Goal: Information Seeking & Learning: Learn about a topic

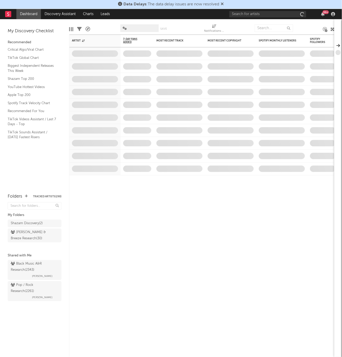
click at [223, 4] on icon at bounding box center [222, 4] width 3 height 4
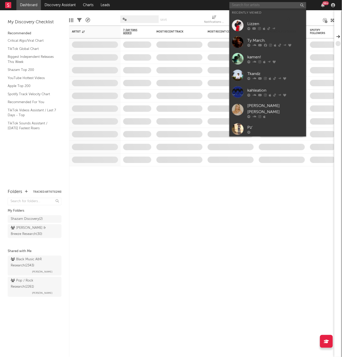
click at [255, 2] on input "text" at bounding box center [267, 5] width 77 height 6
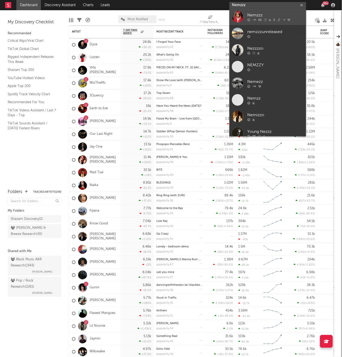
type input "Nemzzz"
click at [246, 15] on link "Nemzzz" at bounding box center [267, 16] width 77 height 17
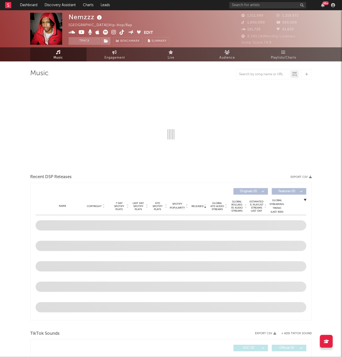
select select "6m"
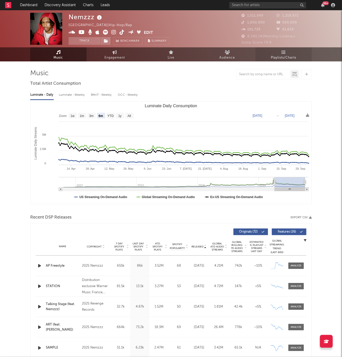
click at [279, 49] on link "Playlists/Charts" at bounding box center [283, 54] width 56 height 14
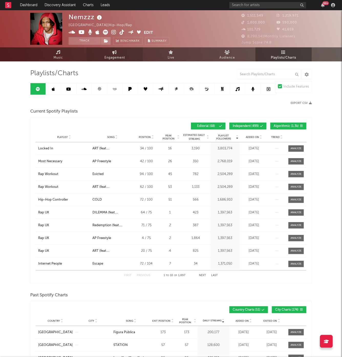
click at [115, 51] on icon at bounding box center [115, 52] width 4 height 4
select select "1w"
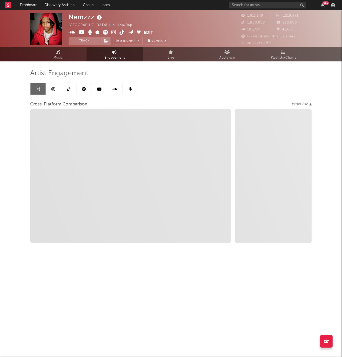
select select "1m"
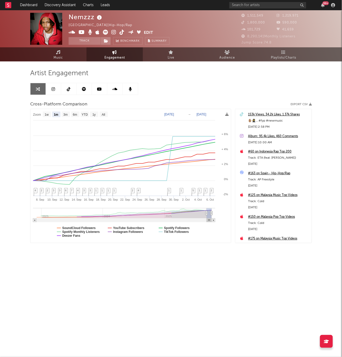
click at [52, 90] on icon at bounding box center [54, 89] width 4 height 4
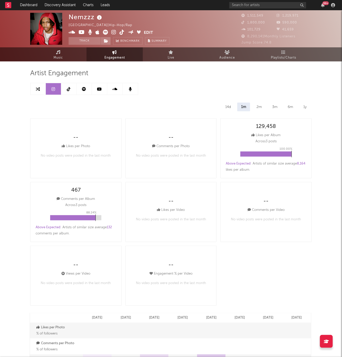
select select "6m"
click at [70, 91] on icon at bounding box center [69, 89] width 4 height 4
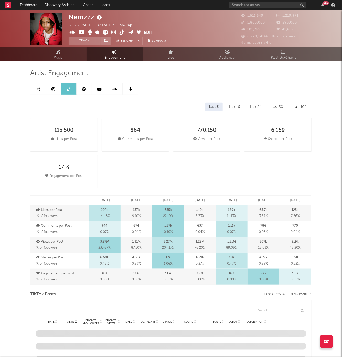
select select "6m"
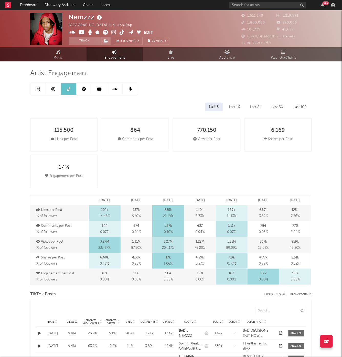
click at [54, 91] on icon at bounding box center [54, 89] width 4 height 4
select select "6m"
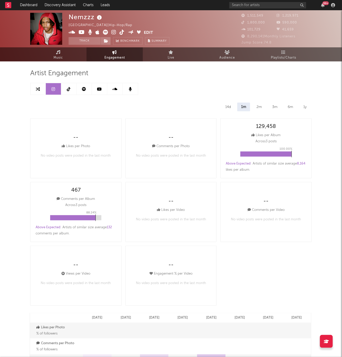
click at [69, 88] on icon at bounding box center [69, 89] width 4 height 4
select select "6m"
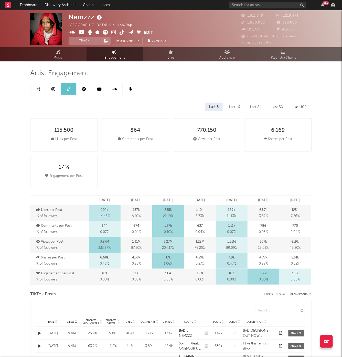
click at [63, 86] on link at bounding box center [68, 89] width 15 height 12
click at [58, 86] on link at bounding box center [53, 89] width 15 height 12
select select "6m"
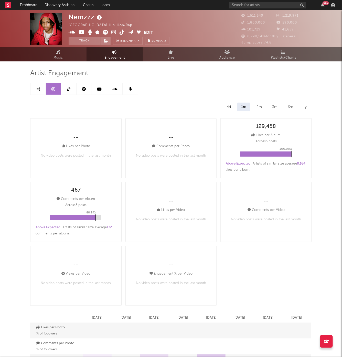
click at [73, 92] on link at bounding box center [68, 89] width 15 height 12
select select "6m"
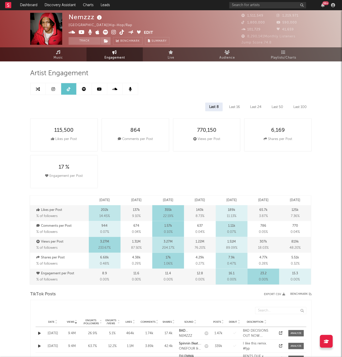
click at [83, 91] on link at bounding box center [84, 89] width 15 height 12
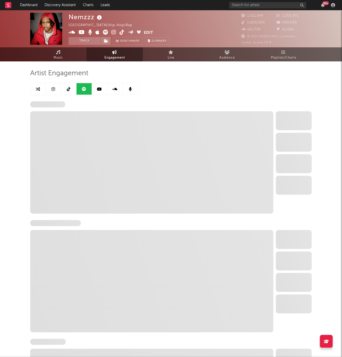
select select "6m"
select select "1w"
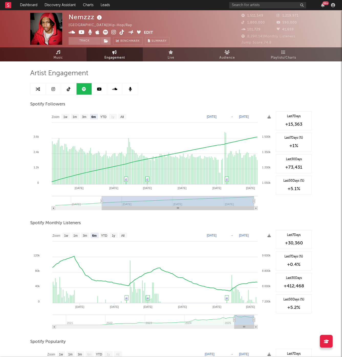
click at [54, 89] on icon at bounding box center [54, 89] width 4 height 4
select select "6m"
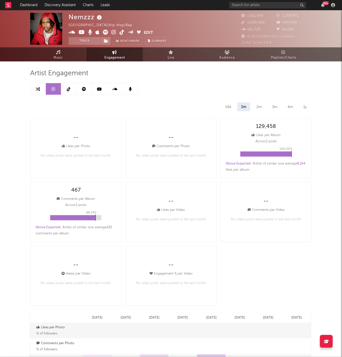
click at [113, 30] on icon at bounding box center [113, 32] width 5 height 5
click at [37, 83] on div at bounding box center [84, 89] width 108 height 12
click at [267, 2] on input "text" at bounding box center [267, 5] width 77 height 6
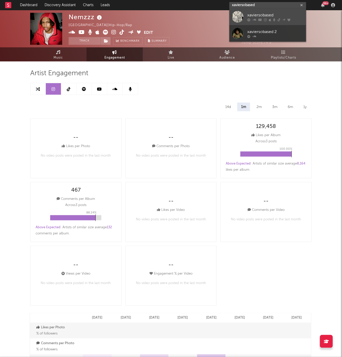
type input "xaviersobased"
click at [269, 18] on icon at bounding box center [270, 19] width 2 height 3
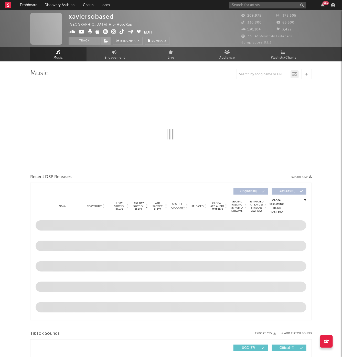
select select "6m"
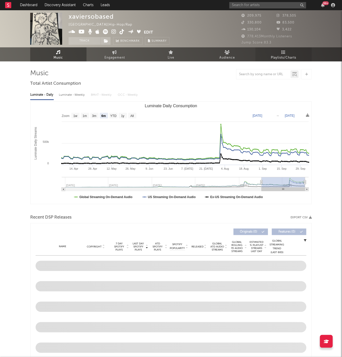
click at [279, 58] on span "Playlists/Charts" at bounding box center [283, 58] width 25 height 6
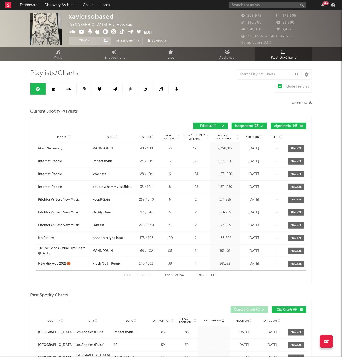
click at [88, 86] on link at bounding box center [84, 89] width 15 height 12
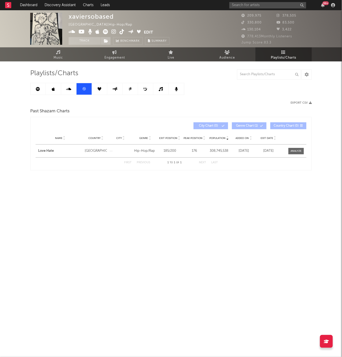
click at [54, 90] on icon at bounding box center [53, 89] width 3 height 4
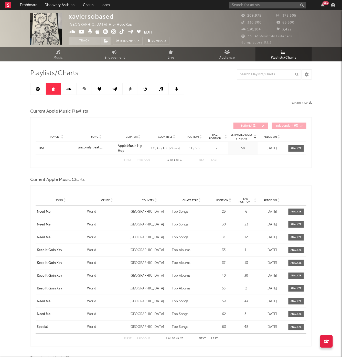
click at [43, 91] on link at bounding box center [37, 89] width 15 height 12
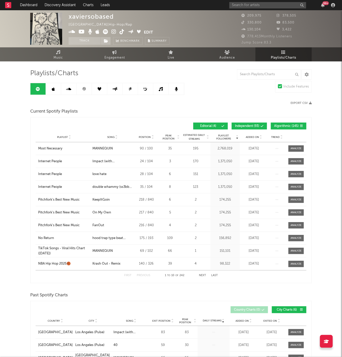
click at [84, 88] on icon at bounding box center [84, 89] width 4 height 4
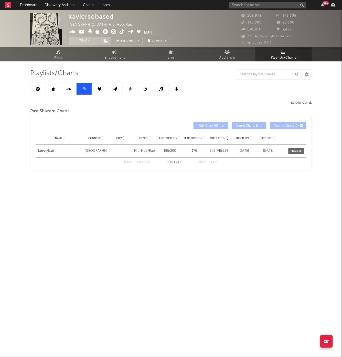
click at [39, 86] on link at bounding box center [37, 89] width 15 height 12
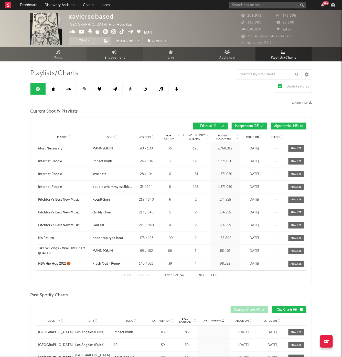
click at [124, 58] on span "Engagement" at bounding box center [114, 58] width 20 height 6
select select "1w"
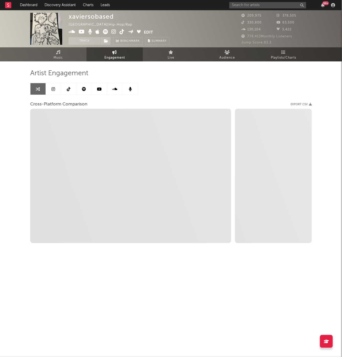
click at [69, 91] on link at bounding box center [68, 89] width 15 height 12
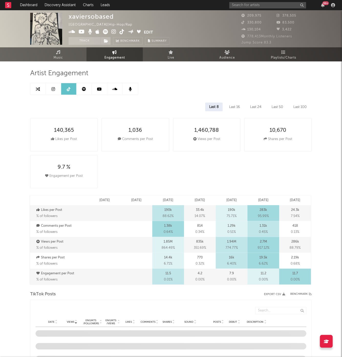
select select "6m"
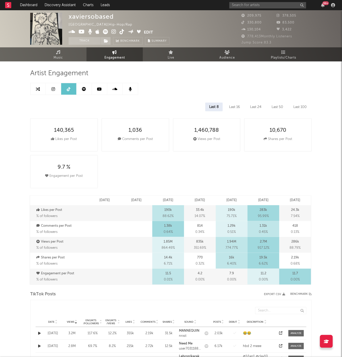
click at [61, 92] on link at bounding box center [68, 89] width 15 height 12
click at [52, 91] on icon at bounding box center [54, 89] width 4 height 4
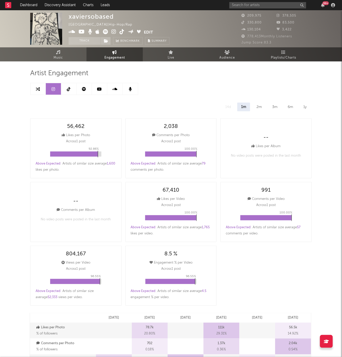
select select "6m"
click at [85, 88] on icon at bounding box center [84, 89] width 4 height 4
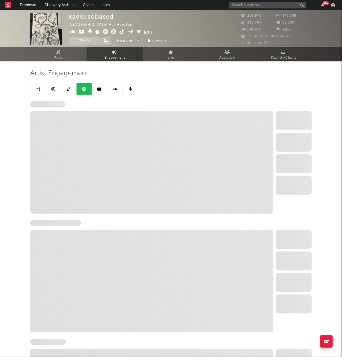
select select "6m"
select select "1w"
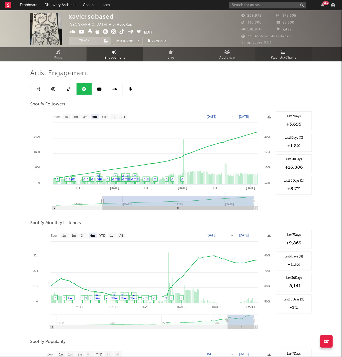
click at [271, 52] on link "Playlists/Charts" at bounding box center [283, 54] width 56 height 14
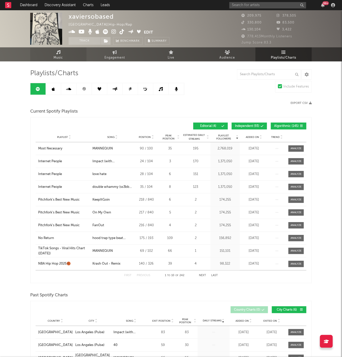
click at [55, 59] on span "Music" at bounding box center [58, 58] width 9 height 6
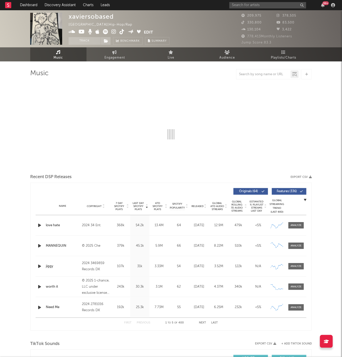
select select "6m"
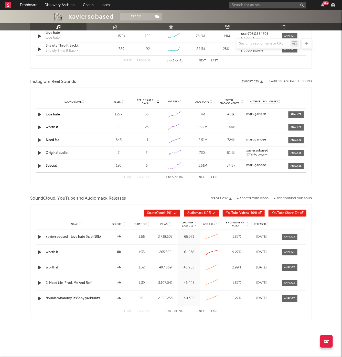
scroll to position [425, 0]
